Goal: Find specific page/section: Find specific page/section

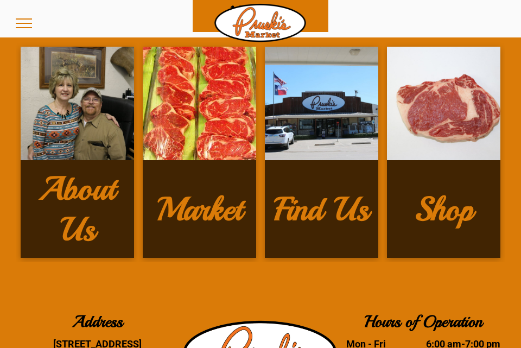
scroll to position [1940, 0]
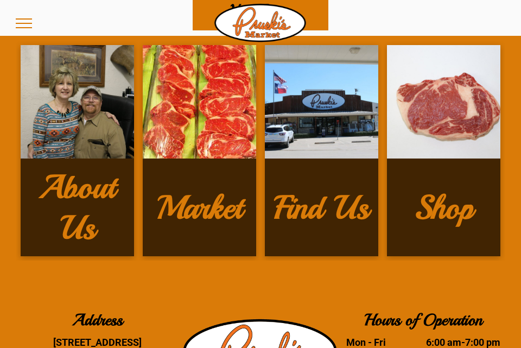
click at [441, 187] on h3 "Shop" at bounding box center [443, 207] width 59 height 41
click at [449, 187] on h3 "Shop" at bounding box center [443, 207] width 59 height 41
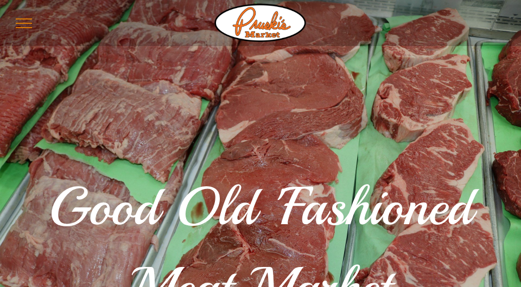
scroll to position [0, 0]
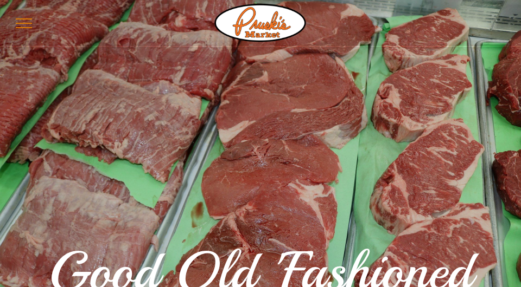
click at [23, 23] on span "menu" at bounding box center [24, 23] width 16 height 1
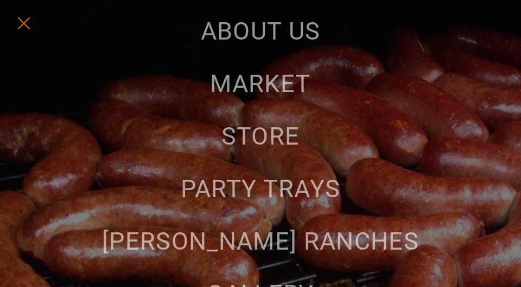
scroll to position [150, 0]
click at [293, 82] on span "MARKET" at bounding box center [260, 84] width 100 height 29
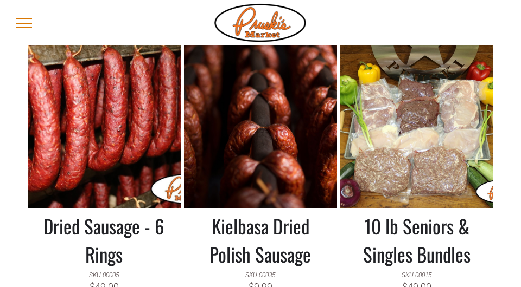
scroll to position [891, 0]
